Goal: Book appointment/travel/reservation

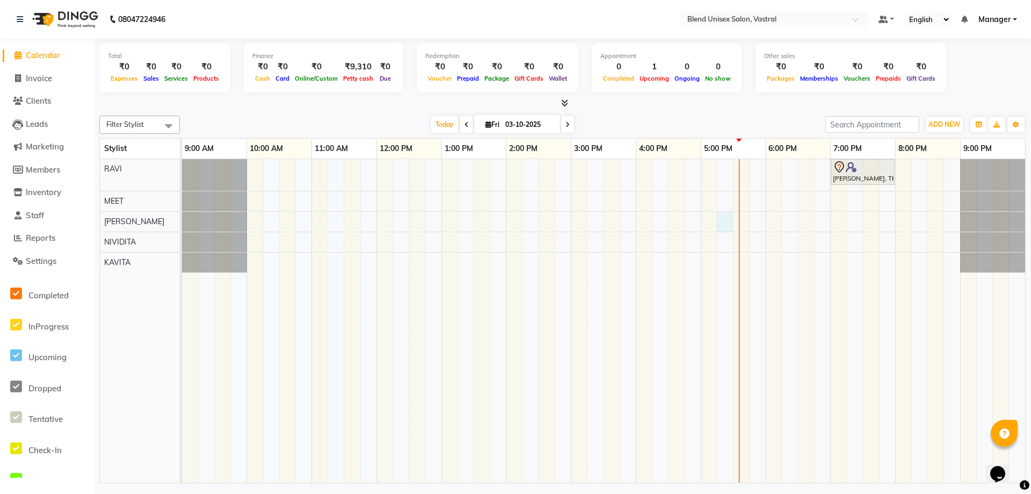
click at [719, 223] on div "[PERSON_NAME], TK01, 07:00 PM-08:00 PM, Global Colour [DEMOGRAPHIC_DATA]" at bounding box center [603, 320] width 843 height 323
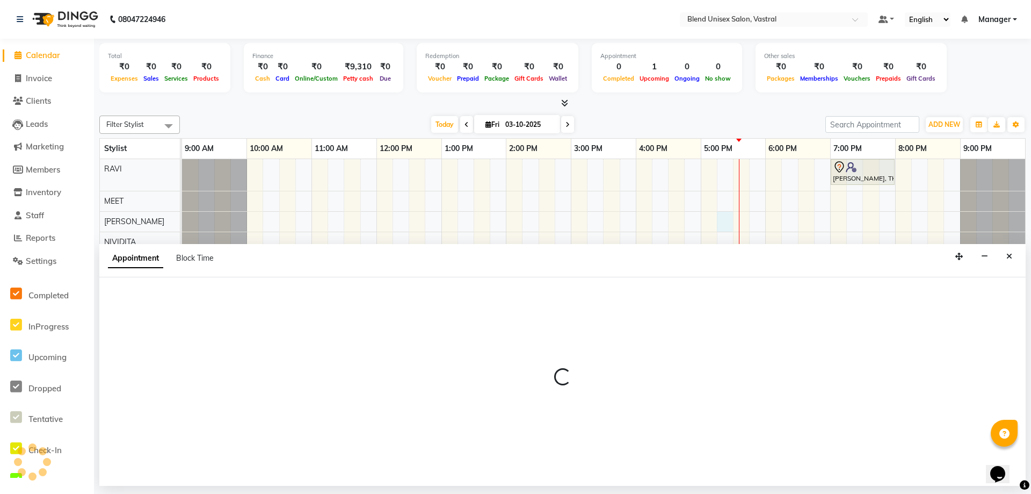
select select "92887"
select select "1035"
select select "tentative"
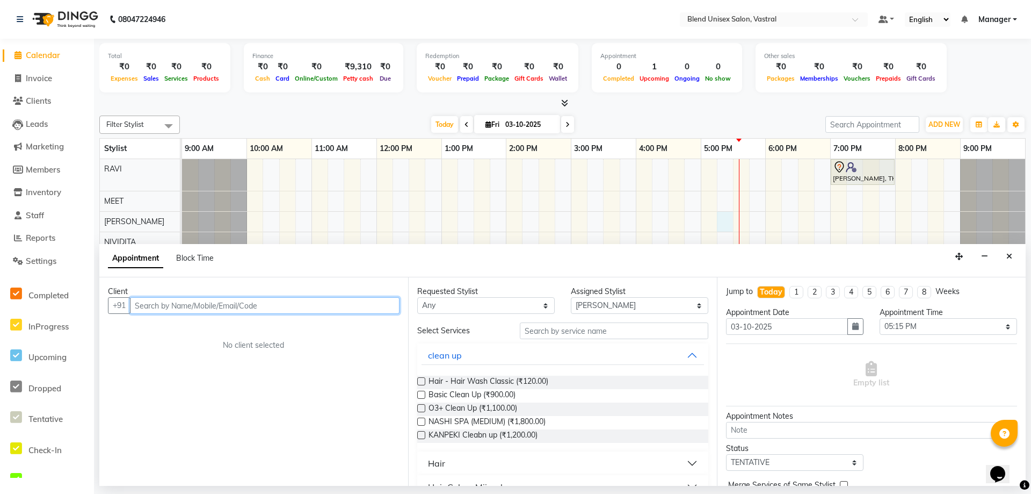
click at [202, 300] on input "text" at bounding box center [265, 305] width 270 height 17
type input "7"
type input "7043298971"
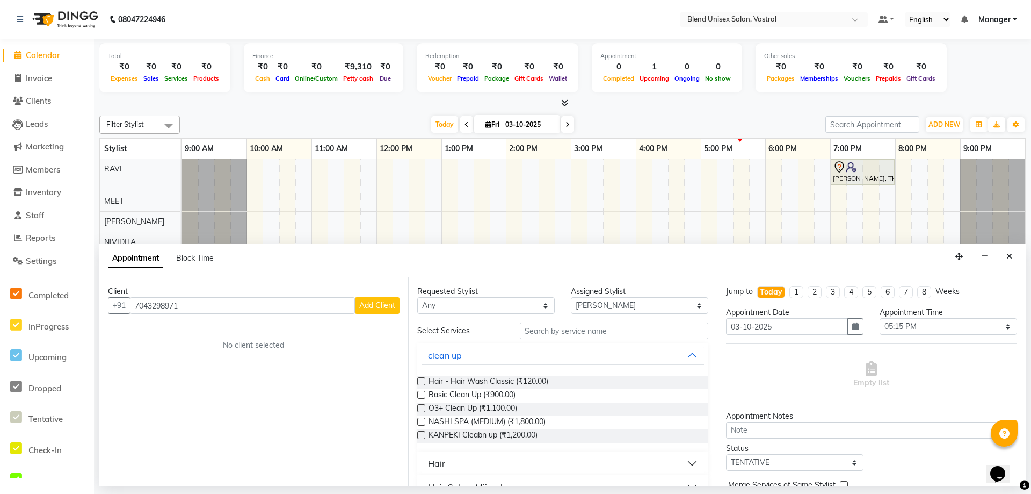
click at [381, 302] on span "Add Client" at bounding box center [377, 305] width 36 height 10
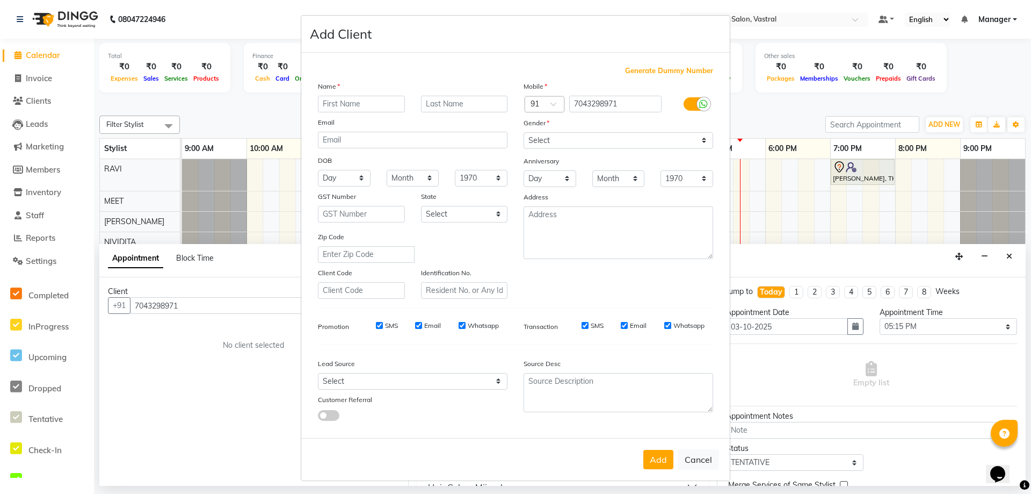
click at [359, 97] on input "text" at bounding box center [361, 104] width 87 height 17
type input "V"
type input "[PERSON_NAME]"
click at [425, 104] on input "text" at bounding box center [464, 104] width 87 height 17
drag, startPoint x: 460, startPoint y: 102, endPoint x: 382, endPoint y: 94, distance: 78.2
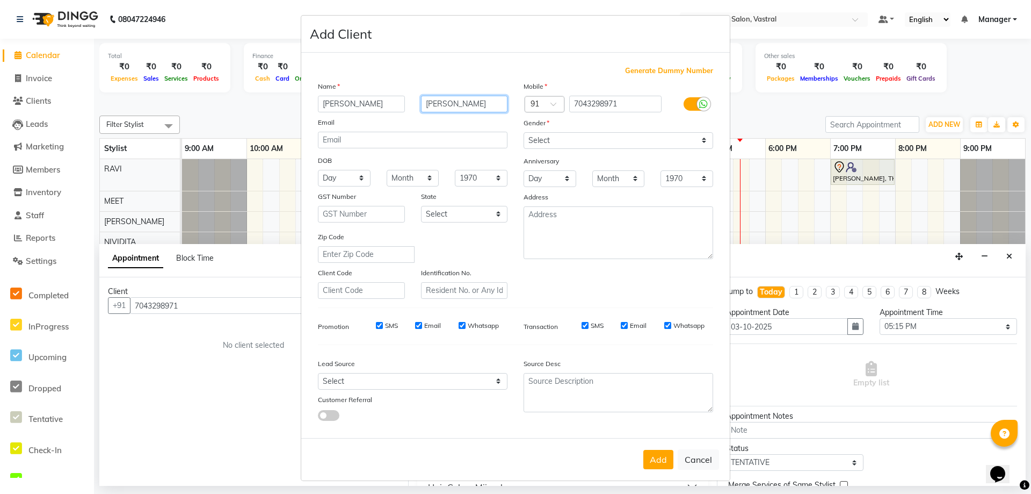
click at [366, 102] on div "[PERSON_NAME]" at bounding box center [413, 104] width 206 height 17
type input "[PERSON_NAME]"
click at [597, 145] on select "Select [DEMOGRAPHIC_DATA] [DEMOGRAPHIC_DATA] Other Prefer Not To Say" at bounding box center [619, 140] width 190 height 17
select select "[DEMOGRAPHIC_DATA]"
click at [524, 132] on select "Select [DEMOGRAPHIC_DATA] [DEMOGRAPHIC_DATA] Other Prefer Not To Say" at bounding box center [619, 140] width 190 height 17
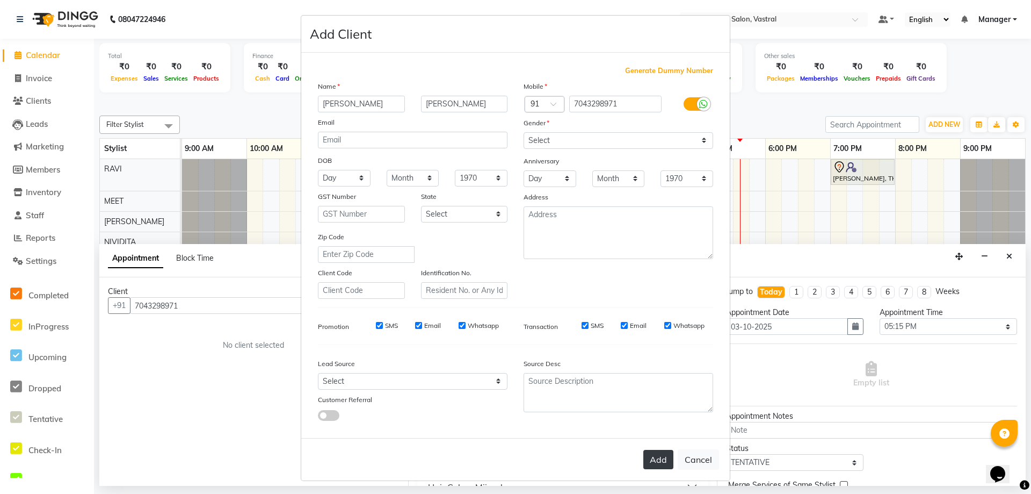
click at [648, 458] on button "Add" at bounding box center [658, 459] width 30 height 19
select select
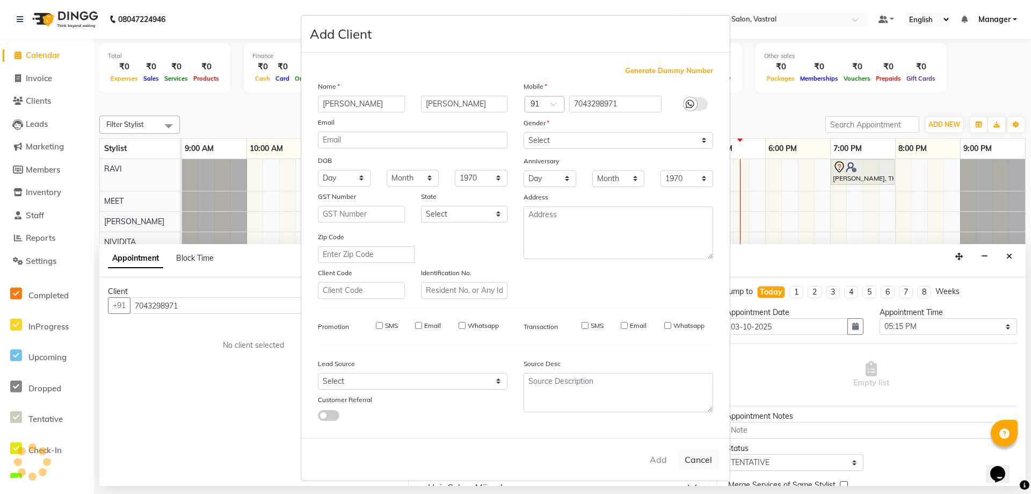
select select
checkbox input "false"
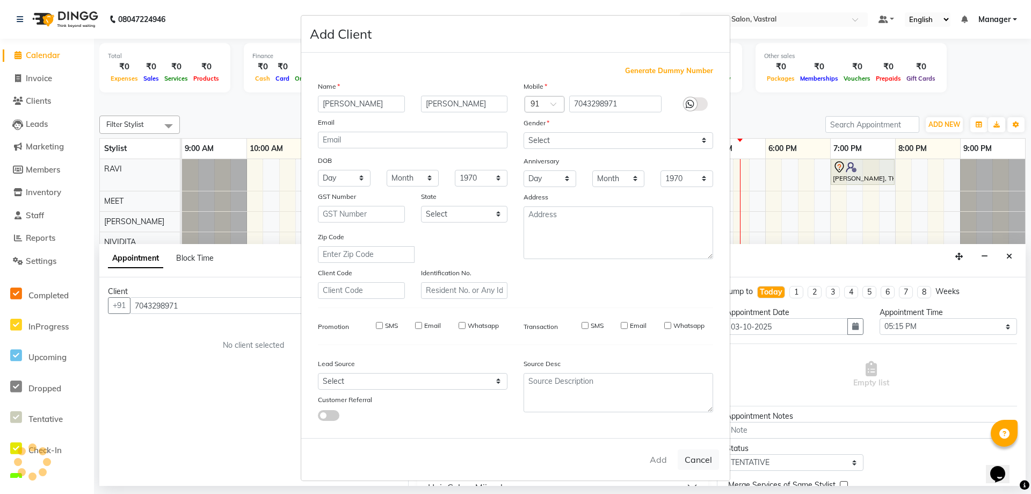
checkbox input "false"
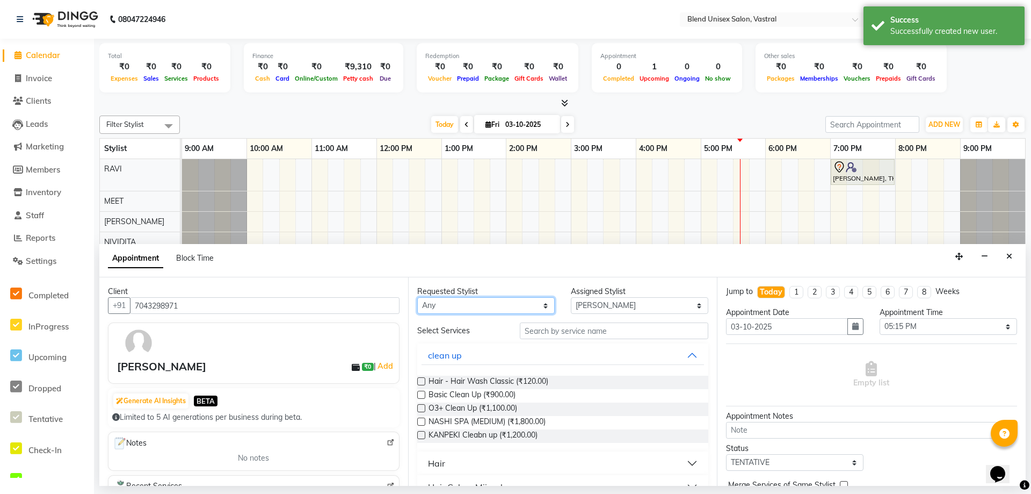
click at [484, 307] on select "Any [PERSON_NAME] MEET [PERSON_NAME]" at bounding box center [486, 305] width 138 height 17
click at [417, 297] on select "Any [PERSON_NAME] MEET [PERSON_NAME]" at bounding box center [486, 305] width 138 height 17
click at [489, 303] on select "Any [PERSON_NAME] MEET [PERSON_NAME]" at bounding box center [486, 305] width 138 height 17
select select "92887"
click at [417, 297] on select "Any [PERSON_NAME] MEET [PERSON_NAME]" at bounding box center [486, 305] width 138 height 17
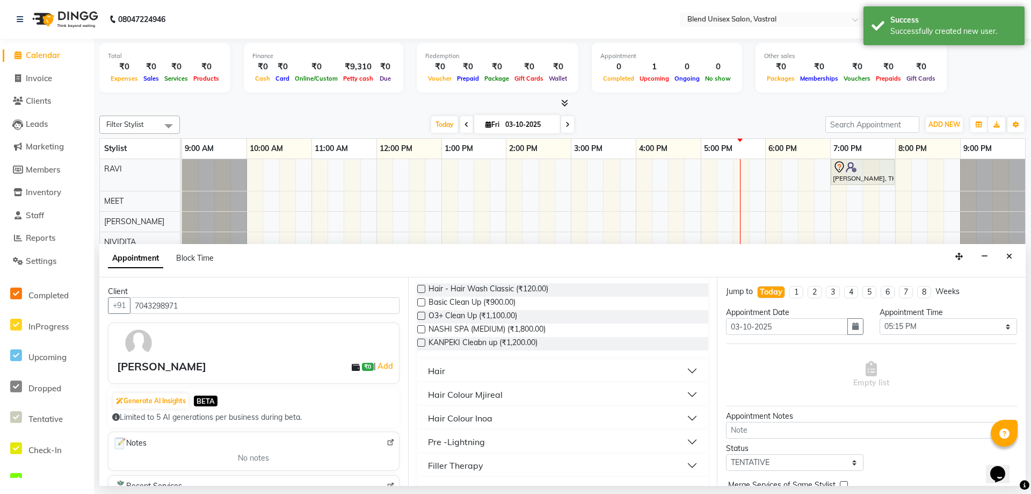
scroll to position [107, 0]
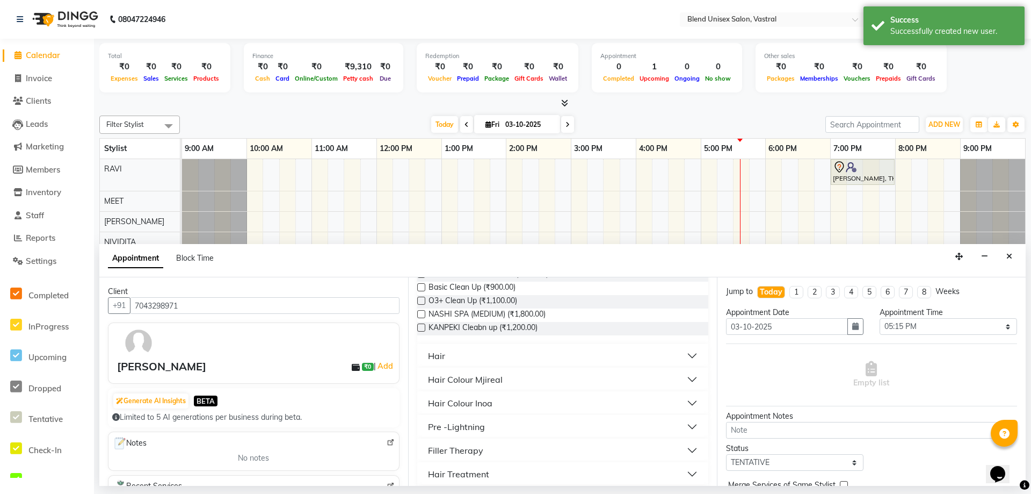
click at [473, 352] on button "Hair" at bounding box center [563, 355] width 283 height 19
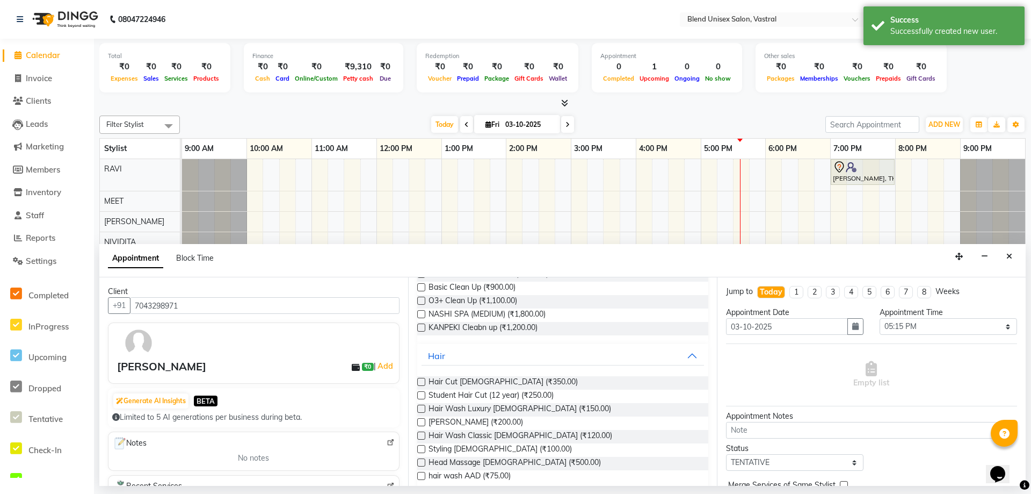
drag, startPoint x: 418, startPoint y: 422, endPoint x: 449, endPoint y: 404, distance: 35.4
click at [418, 422] on label at bounding box center [421, 422] width 8 height 8
click at [418, 422] on input "checkbox" at bounding box center [420, 423] width 7 height 7
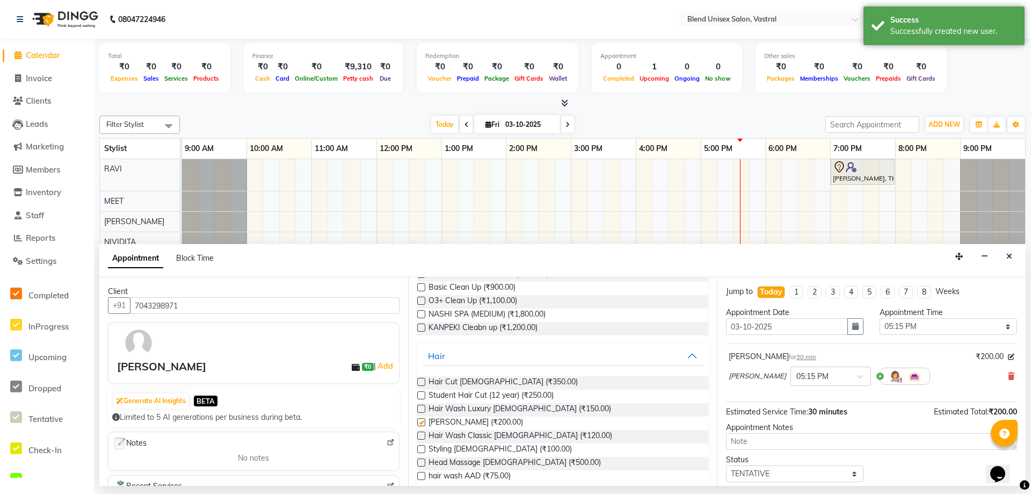
checkbox input "false"
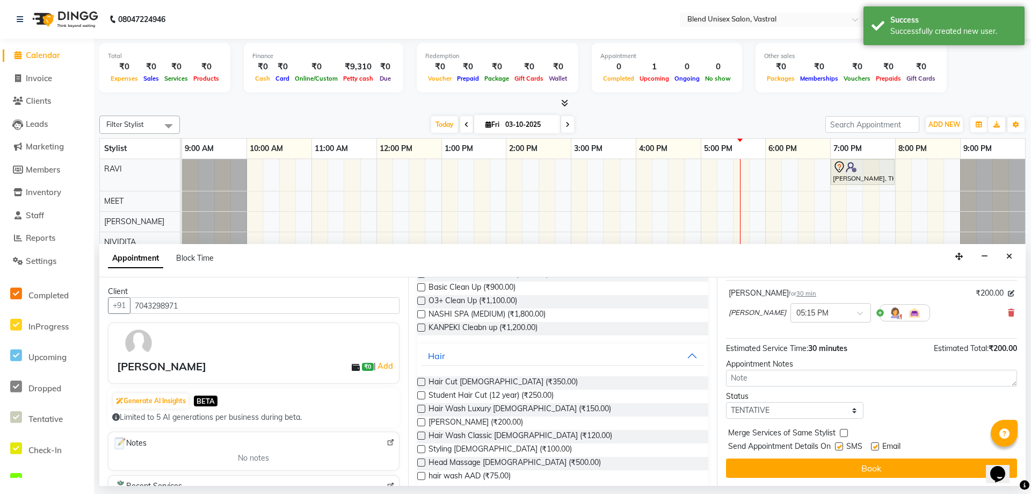
scroll to position [64, 0]
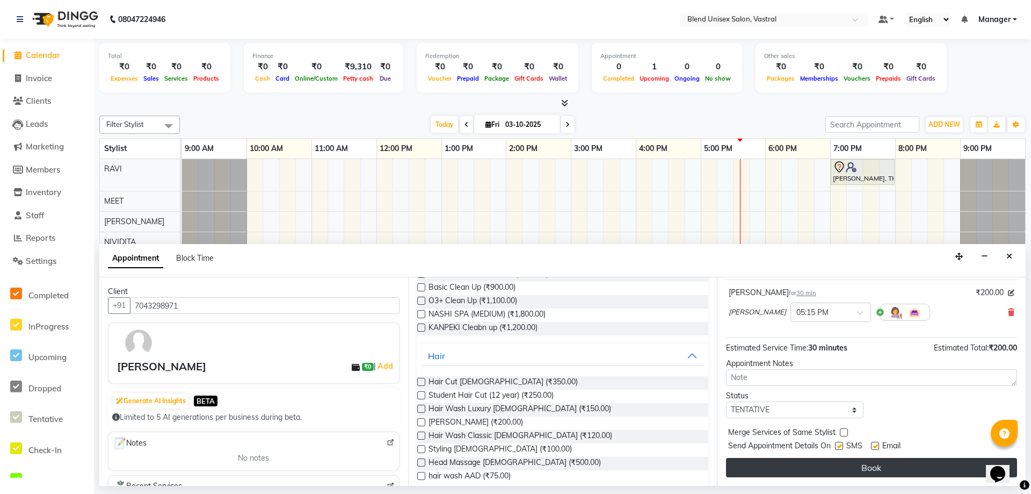
click at [874, 467] on button "Book" at bounding box center [871, 467] width 291 height 19
